Goal: Information Seeking & Learning: Learn about a topic

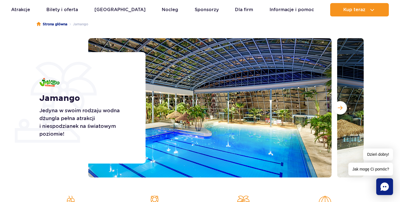
scroll to position [57, 0]
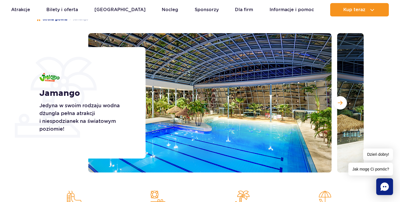
click at [252, 80] on img at bounding box center [209, 103] width 243 height 140
click at [340, 103] on span "Następny slajd" at bounding box center [340, 103] width 5 height 5
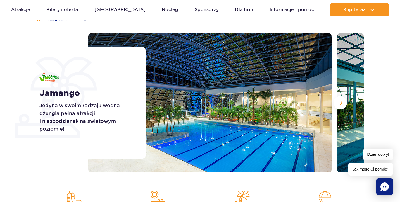
click at [263, 121] on img at bounding box center [209, 103] width 243 height 140
click at [294, 132] on img at bounding box center [209, 103] width 243 height 140
click at [295, 130] on img at bounding box center [209, 103] width 243 height 140
click at [338, 101] on span "Następny slajd" at bounding box center [340, 103] width 5 height 5
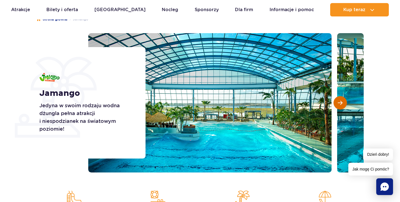
click at [342, 101] on span "Następny slajd" at bounding box center [340, 103] width 5 height 5
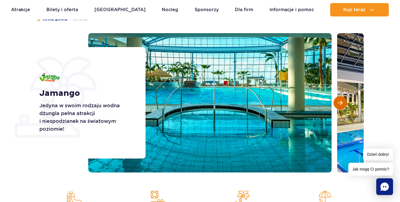
click at [342, 101] on span "Następny slajd" at bounding box center [340, 103] width 5 height 5
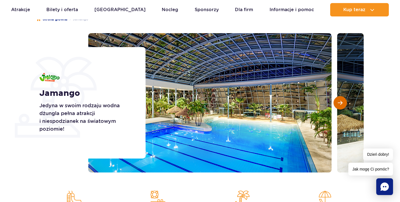
click at [342, 101] on span "Następny slajd" at bounding box center [340, 103] width 5 height 5
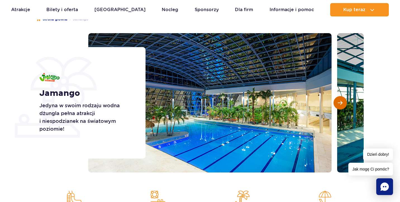
click at [342, 101] on span "Następny slajd" at bounding box center [340, 103] width 5 height 5
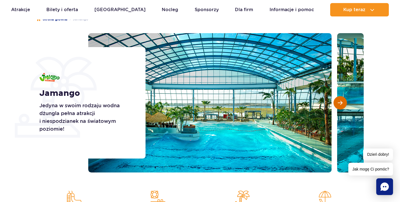
click at [342, 101] on span "Następny slajd" at bounding box center [340, 103] width 5 height 5
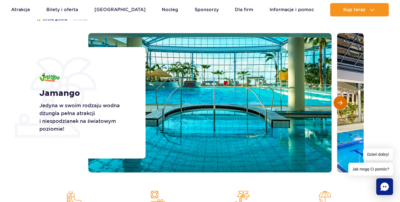
click at [341, 101] on span "Następny slajd" at bounding box center [340, 103] width 5 height 5
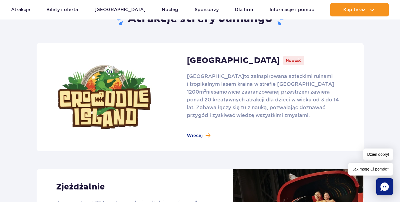
scroll to position [382, 0]
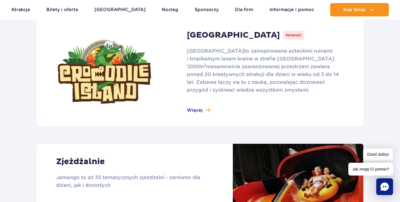
click at [195, 109] on link at bounding box center [200, 72] width 327 height 109
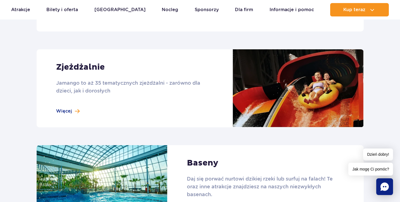
scroll to position [447, 0]
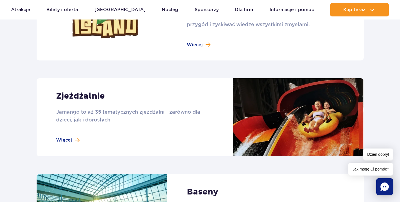
click at [64, 139] on link at bounding box center [200, 117] width 327 height 78
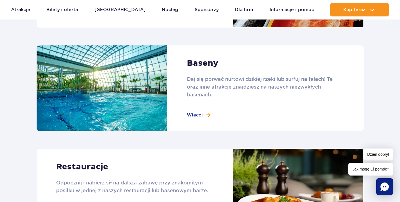
scroll to position [578, 0]
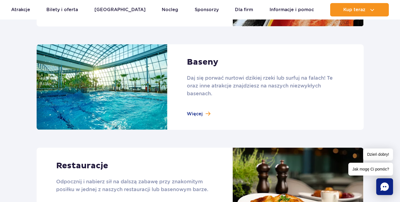
click at [193, 114] on link at bounding box center [200, 87] width 327 height 86
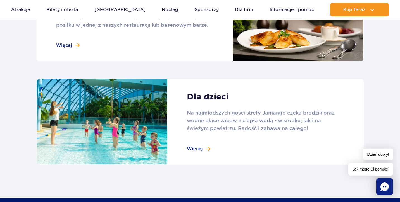
scroll to position [746, 0]
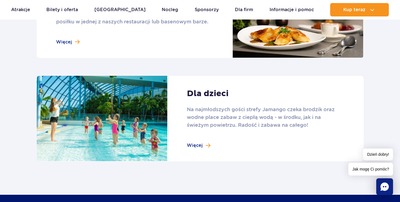
click at [196, 146] on link at bounding box center [200, 119] width 327 height 86
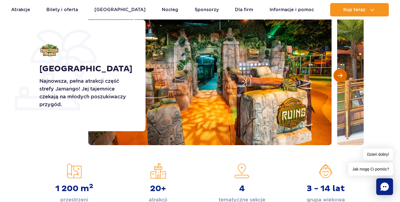
click at [340, 74] on span "Następny slajd" at bounding box center [340, 75] width 5 height 5
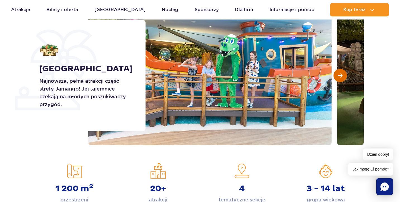
click at [340, 75] on span "Następny slajd" at bounding box center [340, 75] width 5 height 5
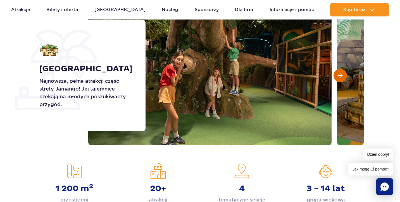
click at [341, 75] on span "Następny slajd" at bounding box center [340, 75] width 5 height 5
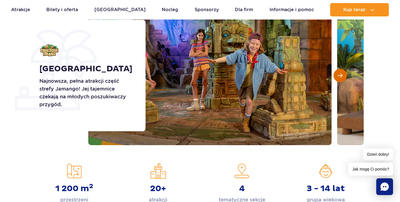
click at [341, 75] on span "Następny slajd" at bounding box center [340, 75] width 5 height 5
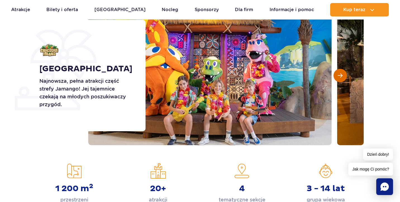
click at [341, 75] on span "Następny slajd" at bounding box center [340, 75] width 5 height 5
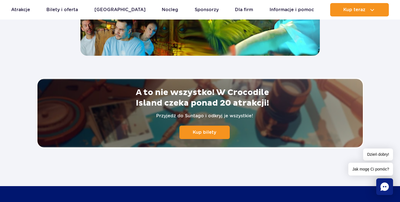
scroll to position [1190, 0]
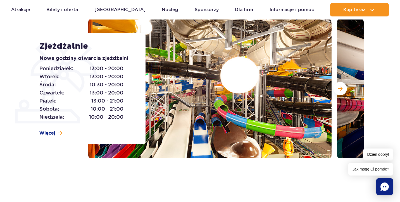
scroll to position [76, 0]
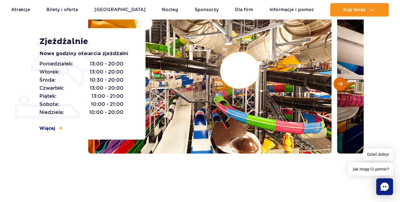
click at [343, 82] on button "Następny slajd" at bounding box center [339, 83] width 13 height 13
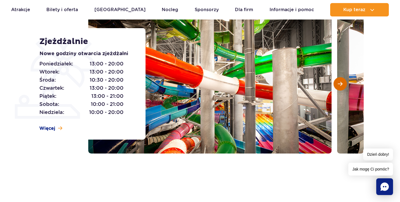
click at [341, 82] on span "Następny slajd" at bounding box center [340, 84] width 5 height 5
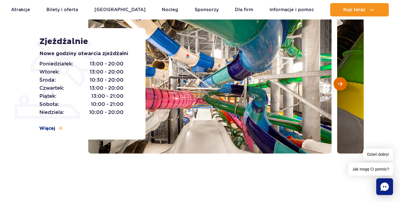
click at [341, 81] on button "Następny slajd" at bounding box center [339, 83] width 13 height 13
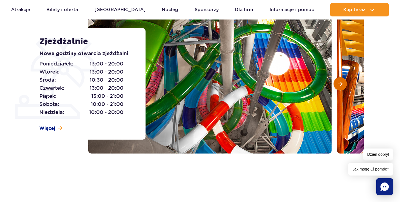
click at [341, 82] on span "Następny slajd" at bounding box center [340, 84] width 5 height 5
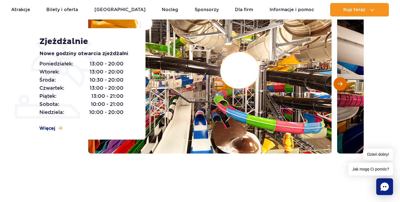
click at [341, 82] on span "Następny slajd" at bounding box center [340, 84] width 5 height 5
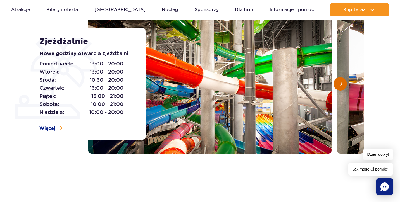
click at [341, 83] on span "Następny slajd" at bounding box center [340, 84] width 5 height 5
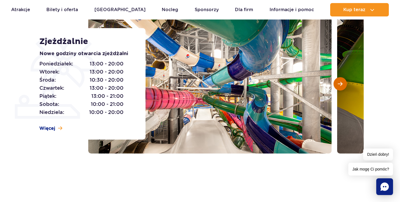
click at [341, 83] on span "Następny slajd" at bounding box center [340, 84] width 5 height 5
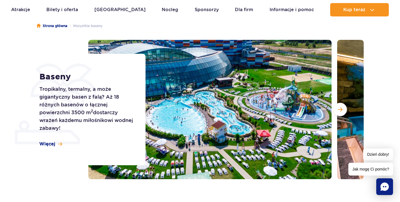
scroll to position [57, 0]
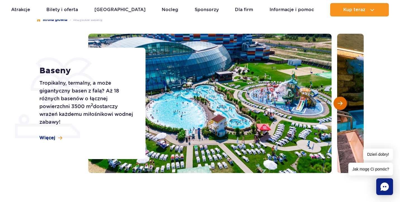
click at [340, 106] on span "Następny slajd" at bounding box center [340, 103] width 5 height 5
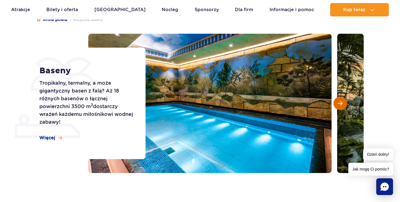
click at [340, 106] on span "Następny slajd" at bounding box center [340, 103] width 5 height 5
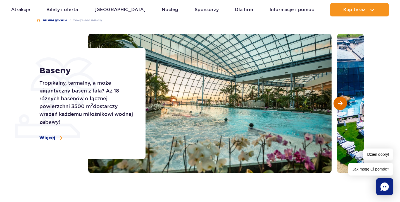
click at [340, 106] on span "Następny slajd" at bounding box center [340, 103] width 5 height 5
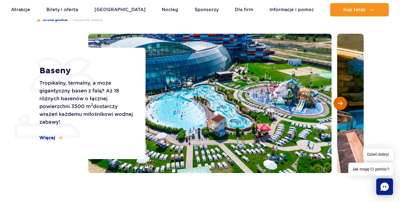
click at [340, 106] on span "Następny slajd" at bounding box center [340, 103] width 5 height 5
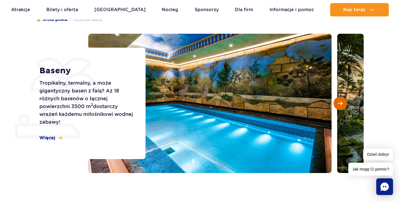
click at [340, 106] on span "Następny slajd" at bounding box center [340, 103] width 5 height 5
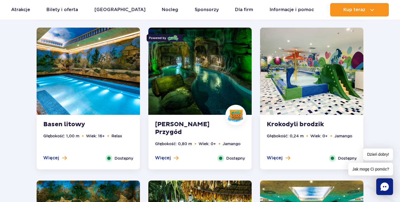
scroll to position [519, 0]
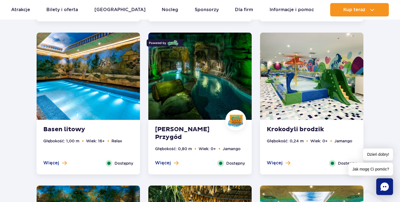
click at [193, 86] on img at bounding box center [199, 76] width 103 height 87
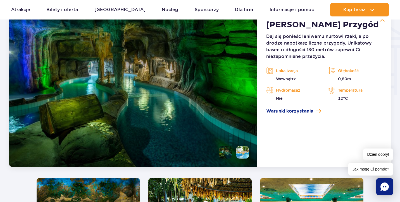
scroll to position [671, 0]
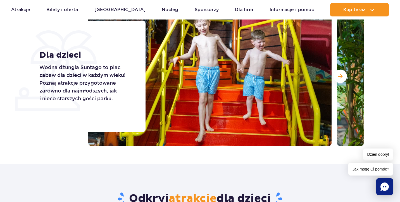
scroll to position [15, 0]
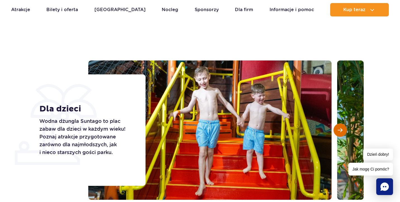
click at [341, 131] on span "Następny slajd" at bounding box center [340, 130] width 5 height 5
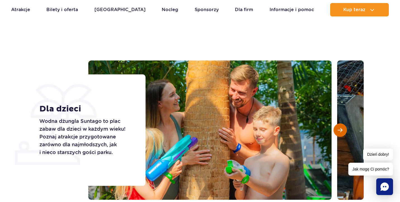
click at [341, 131] on span "Następny slajd" at bounding box center [340, 130] width 5 height 5
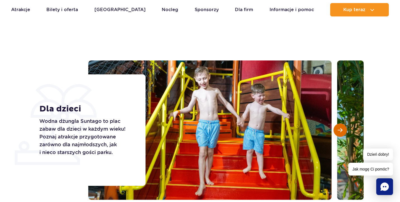
click at [341, 131] on span "Następny slajd" at bounding box center [340, 130] width 5 height 5
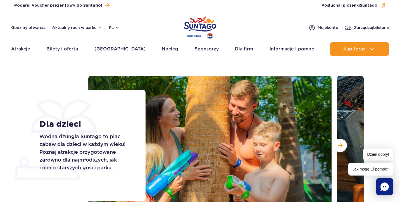
scroll to position [0, 0]
